Goal: Task Accomplishment & Management: Use online tool/utility

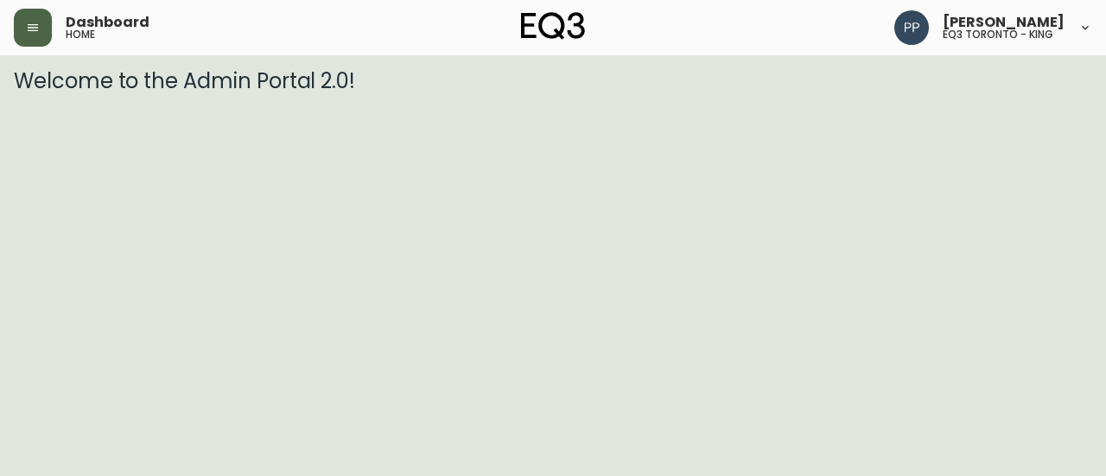
click at [26, 27] on button "button" at bounding box center [33, 28] width 38 height 38
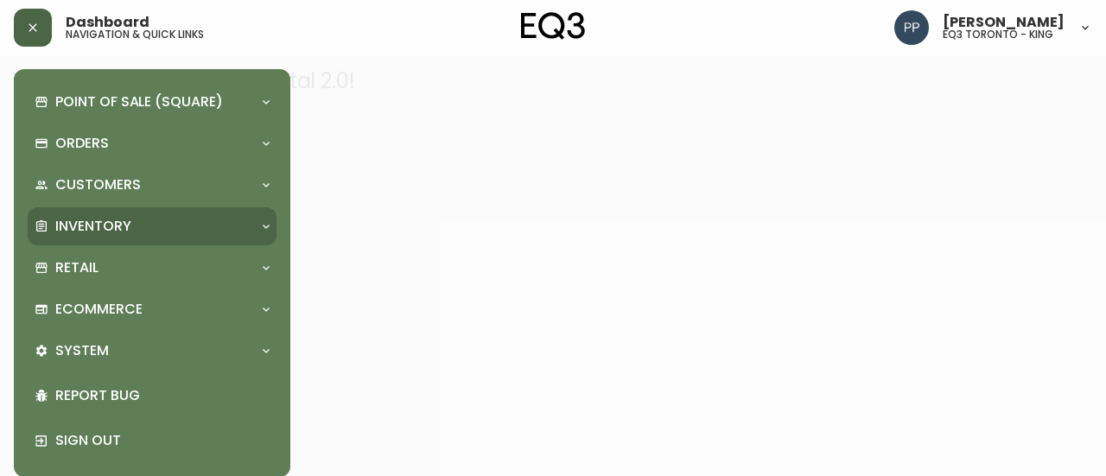
click at [138, 232] on div "Inventory" at bounding box center [144, 226] width 218 height 19
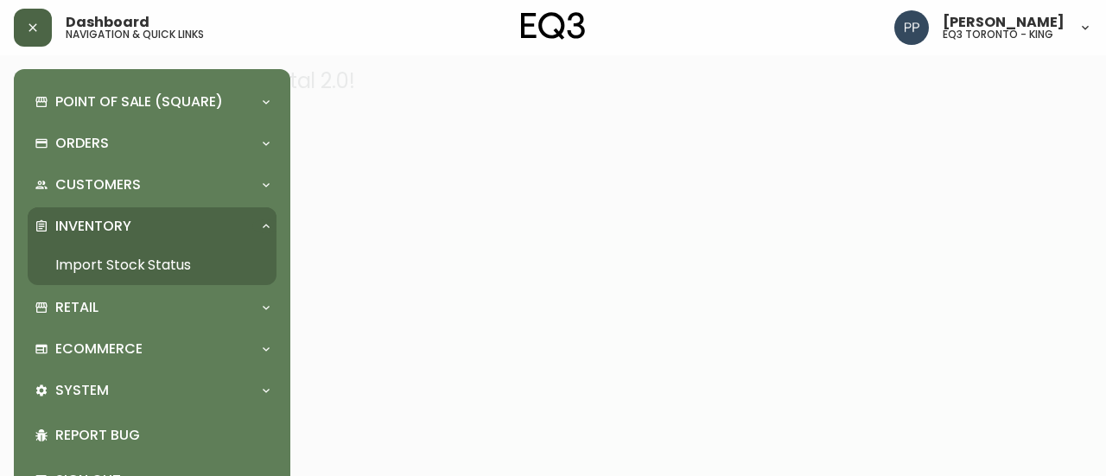
click at [156, 262] on link "Import Stock Status" at bounding box center [152, 265] width 249 height 40
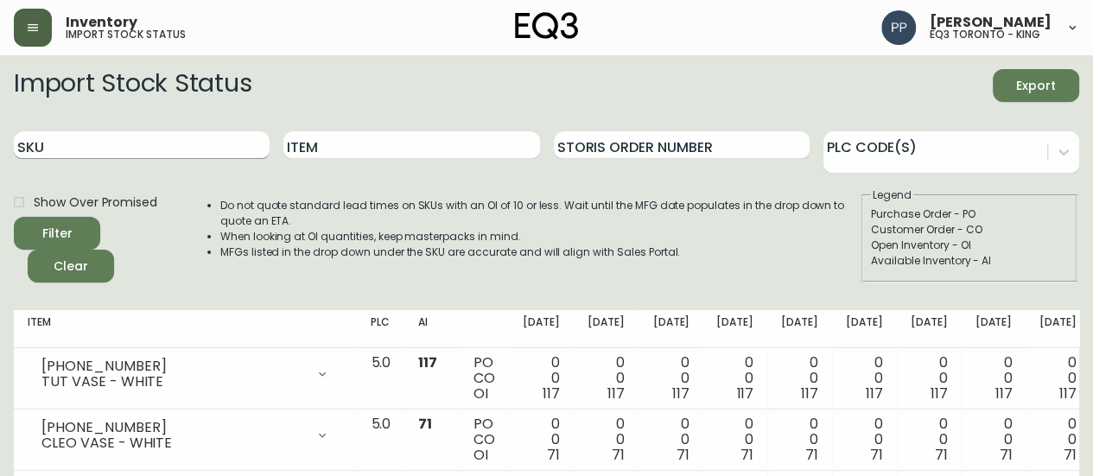
click at [195, 146] on input "SKU" at bounding box center [142, 145] width 256 height 28
paste input "[PHONE_NUMBER]"
click at [92, 229] on button "Filter" at bounding box center [57, 233] width 86 height 33
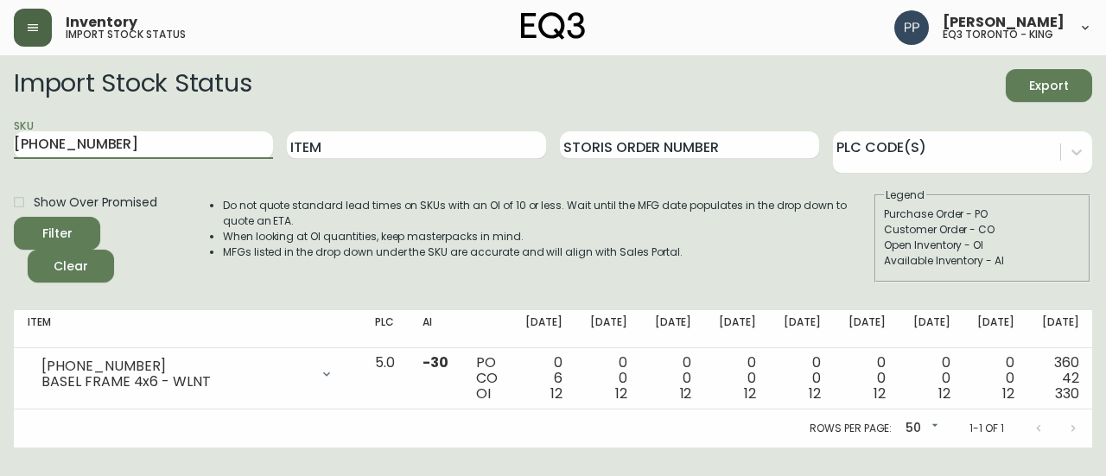
drag, startPoint x: 29, startPoint y: 157, endPoint x: 0, endPoint y: 157, distance: 28.5
click at [0, 157] on main "Import Stock Status Export SKU [PHONE_NUMBER] Item Storis Order Number PLC Code…" at bounding box center [553, 251] width 1106 height 392
paste input "[PHONE_NUMBER]"
click at [6, 150] on main "Import Stock Status Export SKU [PHONE_NUMBER] Item Storis Order Number PLC Code…" at bounding box center [553, 251] width 1106 height 392
click at [83, 217] on button "Filter" at bounding box center [57, 233] width 86 height 33
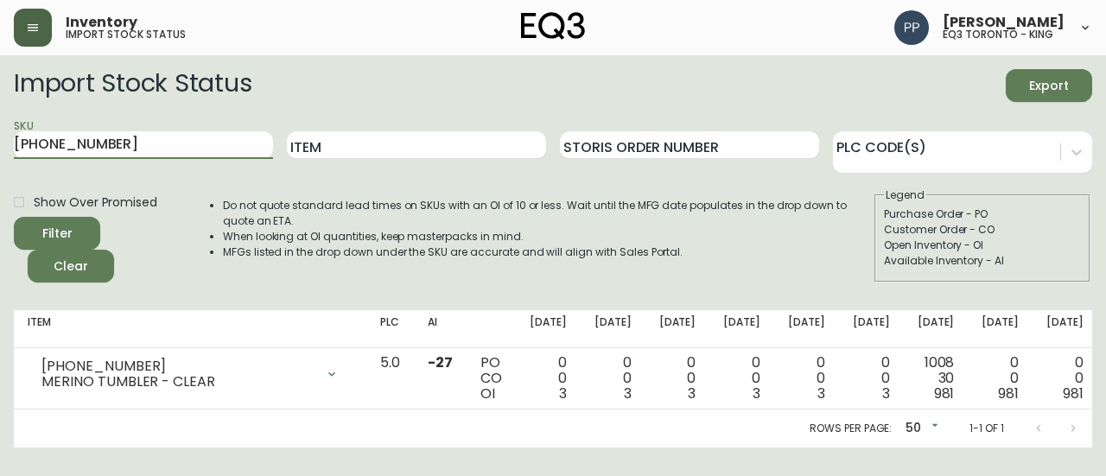
drag, startPoint x: 92, startPoint y: 145, endPoint x: 0, endPoint y: 156, distance: 92.3
click at [0, 156] on main "Import Stock Status Export SKU [PHONE_NUMBER] Item Storis Order Number PLC Code…" at bounding box center [553, 251] width 1106 height 392
paste input "[PHONE_NUMBER]"
type input "[PHONE_NUMBER]"
click at [59, 228] on icon "submit" at bounding box center [50, 231] width 17 height 17
